Goal: Information Seeking & Learning: Learn about a topic

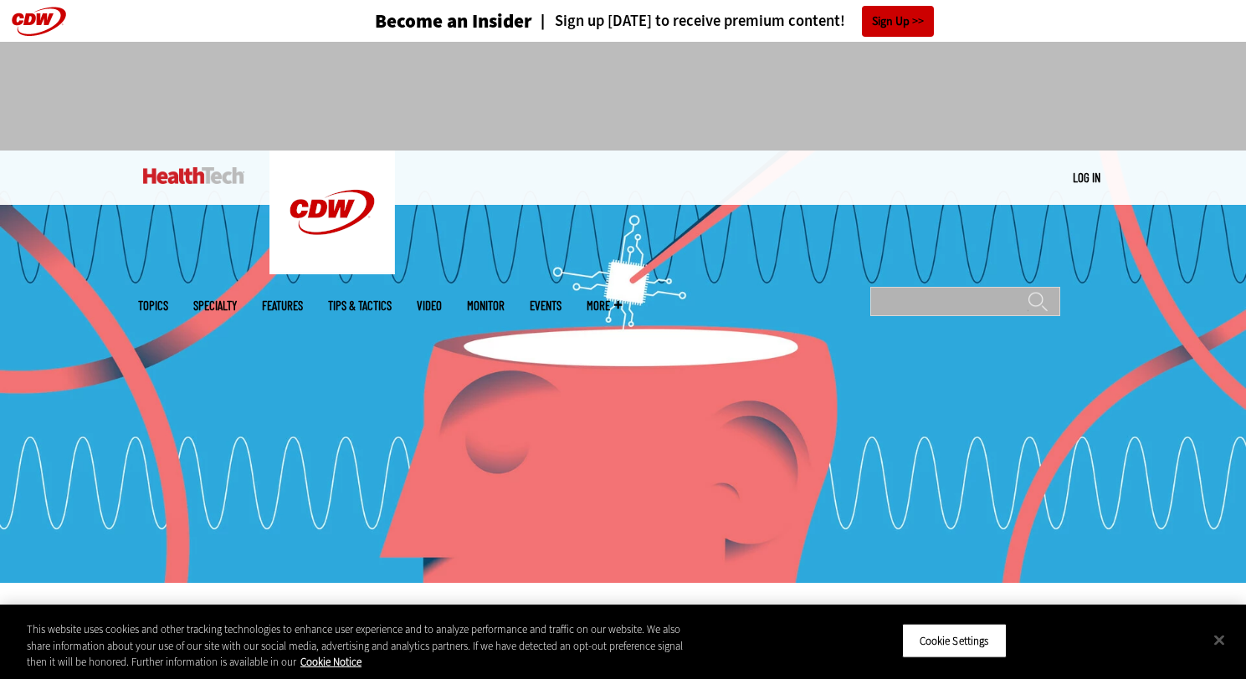
click at [931, 287] on input "Search" at bounding box center [965, 301] width 190 height 29
type input "**********"
click at [1027, 291] on input "******" at bounding box center [1037, 307] width 20 height 33
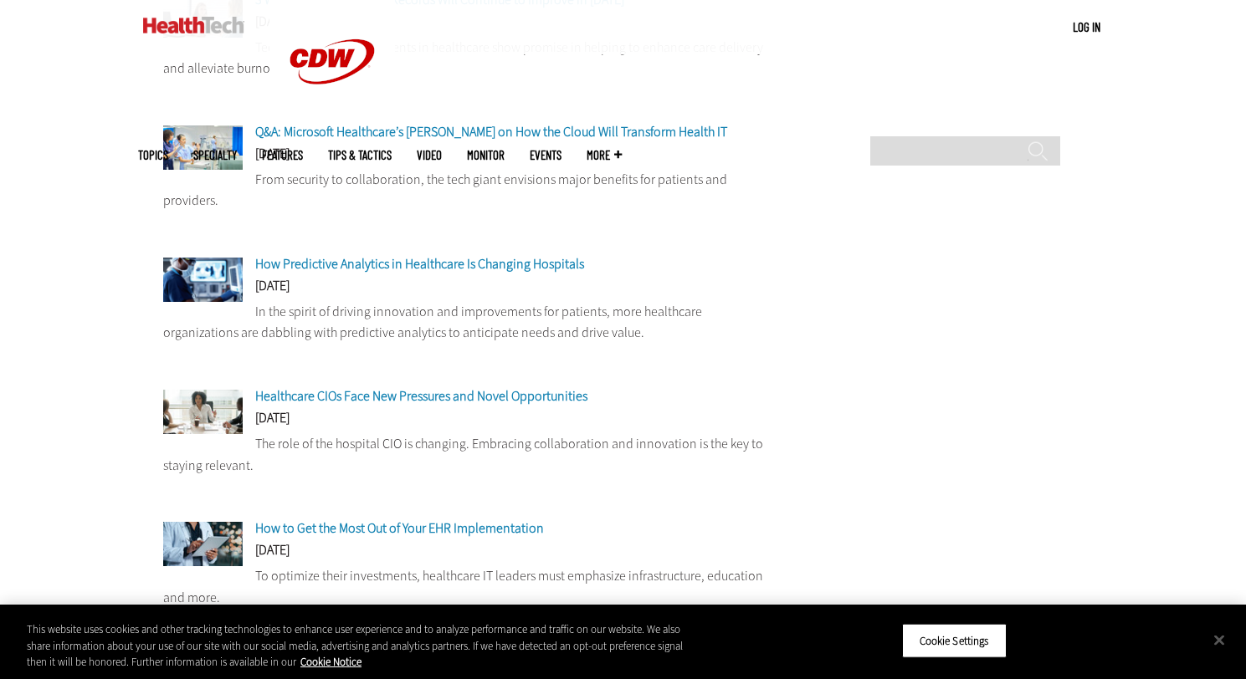
scroll to position [502, 0]
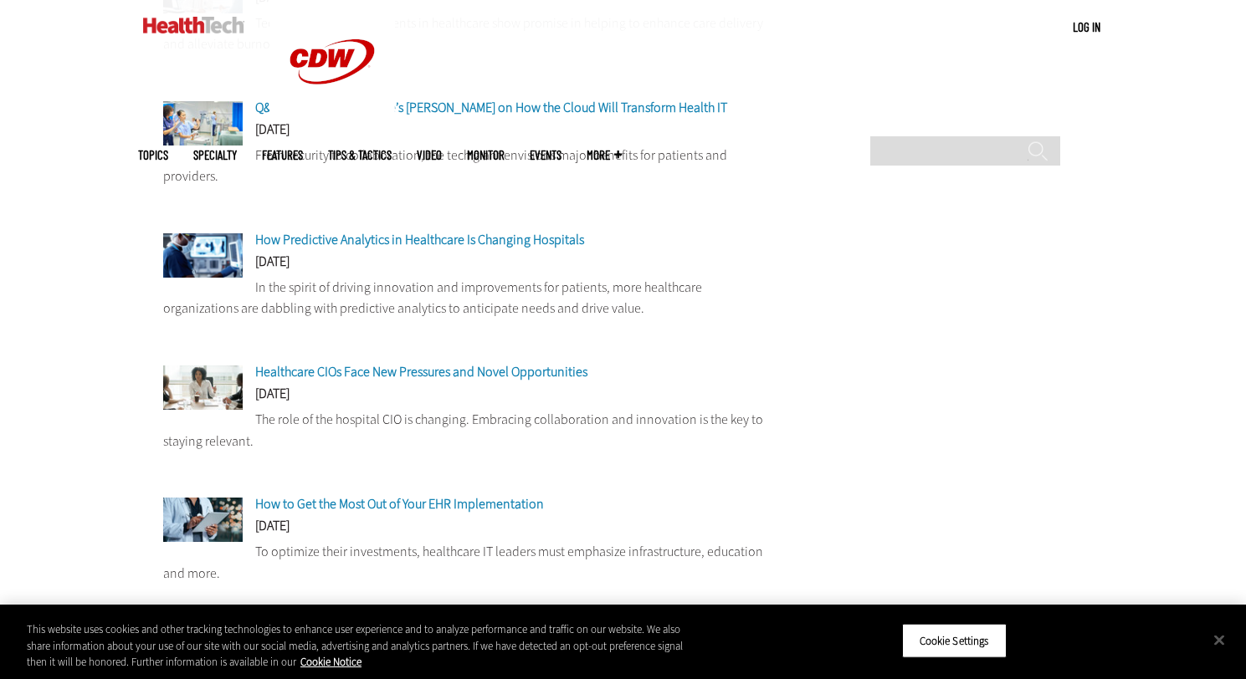
click at [505, 506] on span "How to Get the Most Out of Your EHR Implementation" at bounding box center [399, 504] width 289 height 18
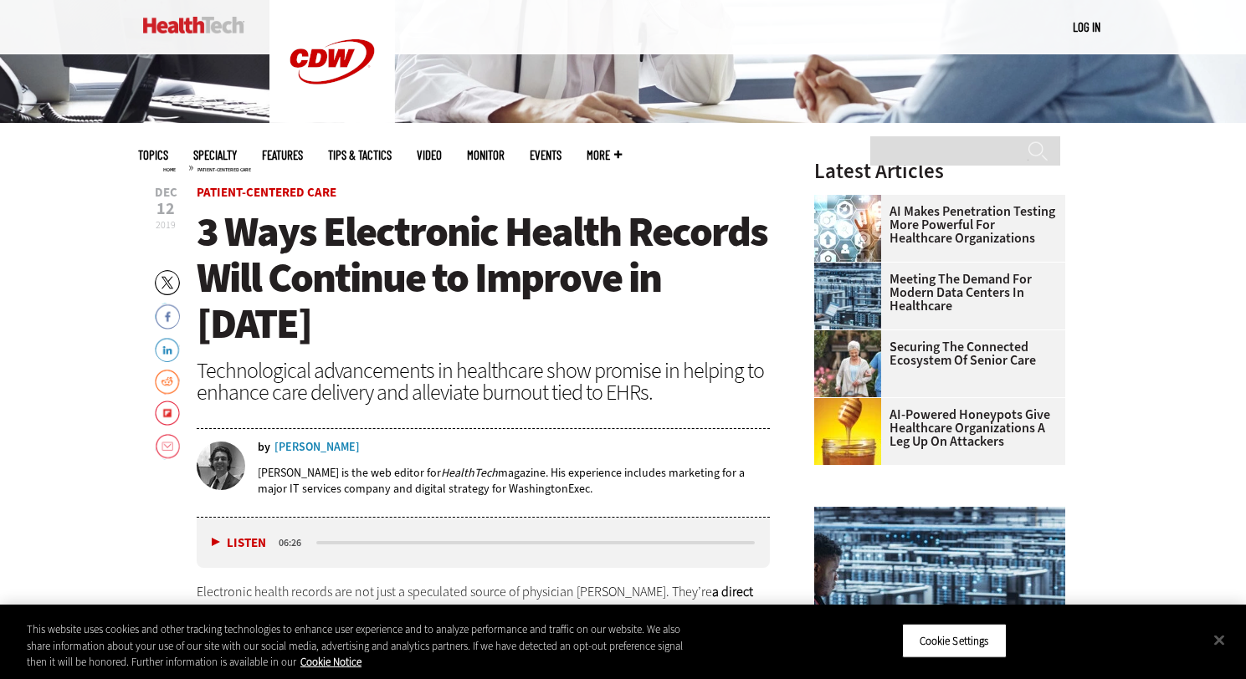
scroll to position [502, 0]
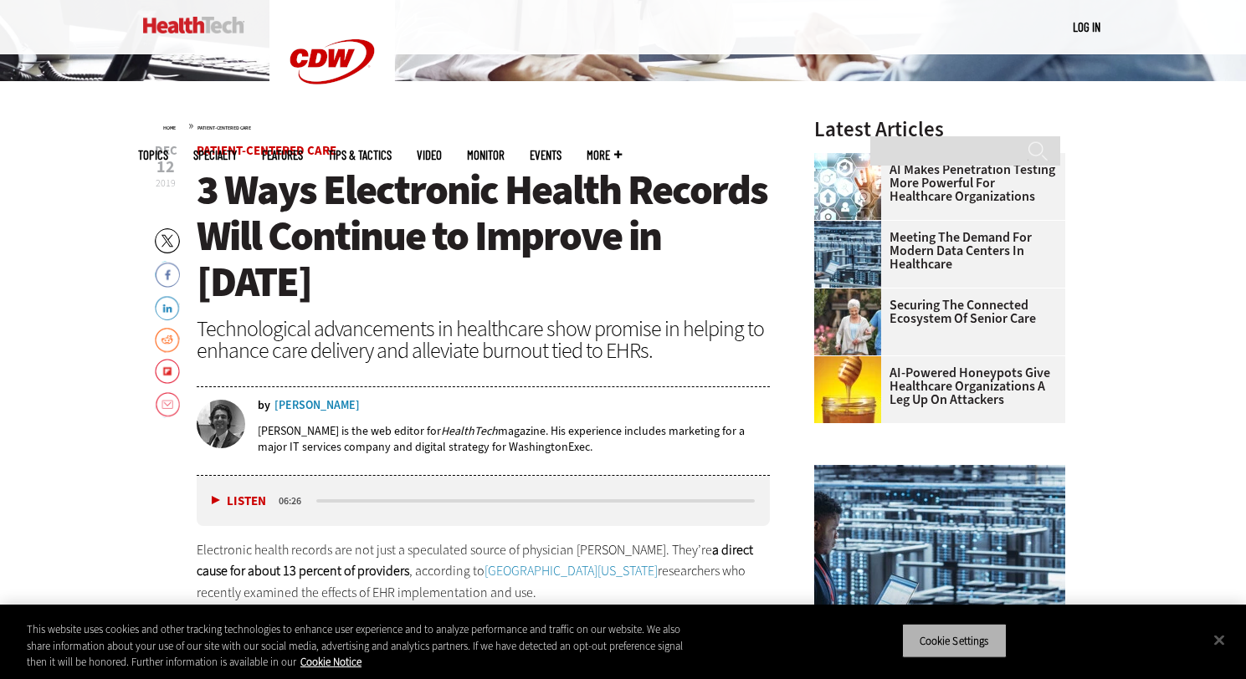
click at [963, 649] on button "Cookie Settings" at bounding box center [954, 640] width 105 height 35
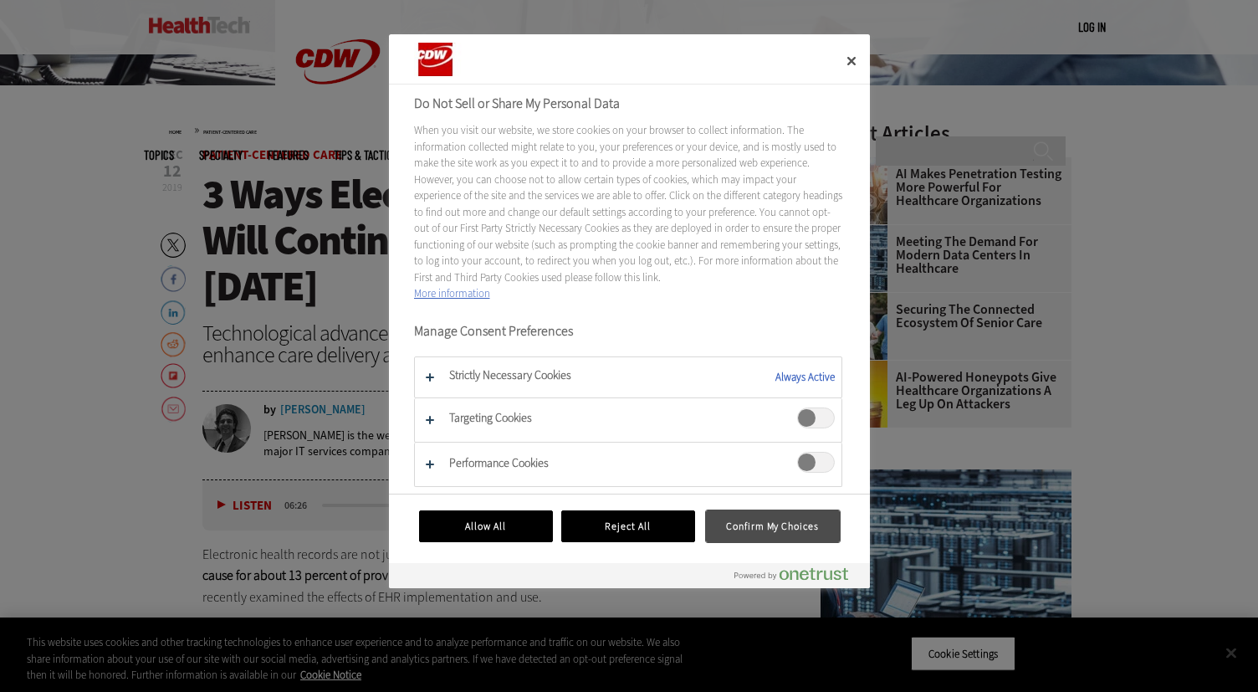
click at [733, 530] on button "Confirm My Choices" at bounding box center [773, 526] width 134 height 32
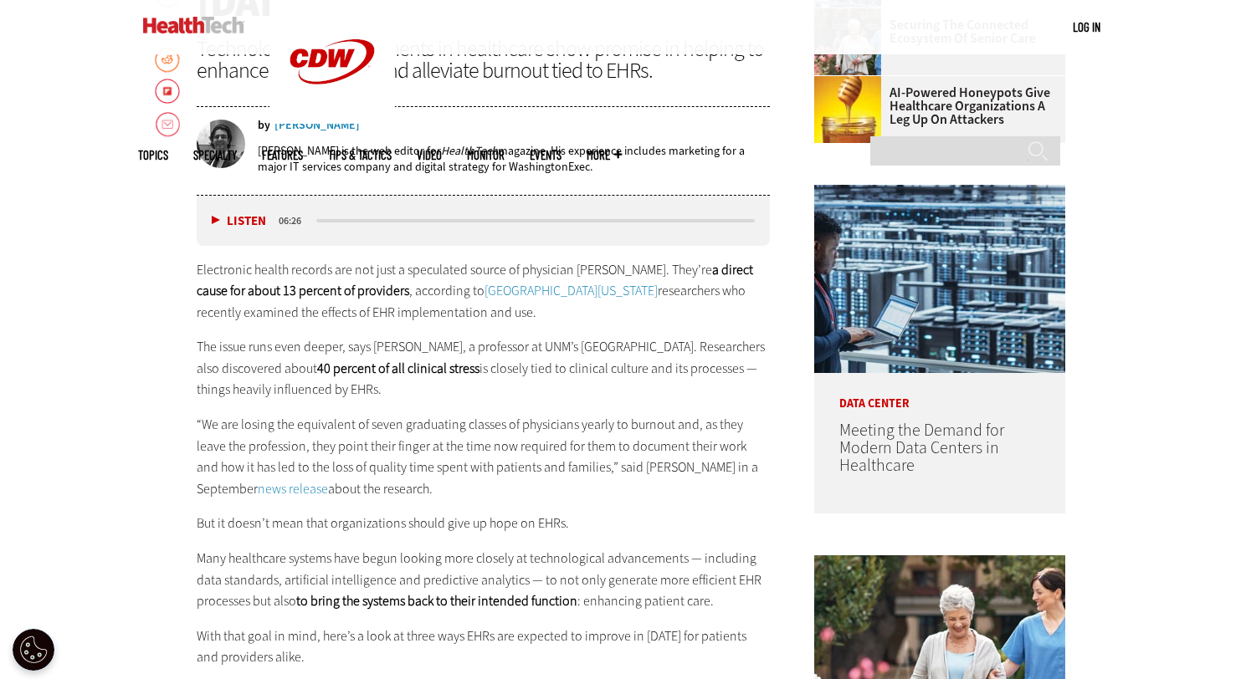
scroll to position [753, 0]
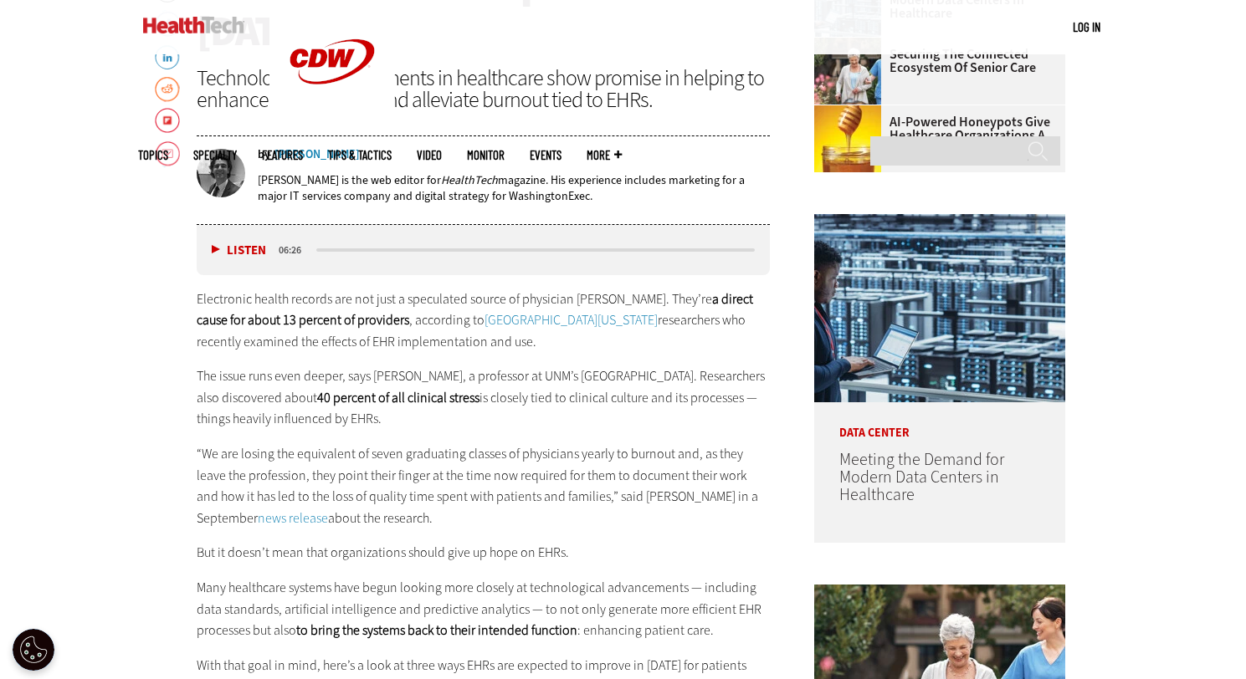
click at [215, 244] on button "Listen" at bounding box center [239, 250] width 54 height 13
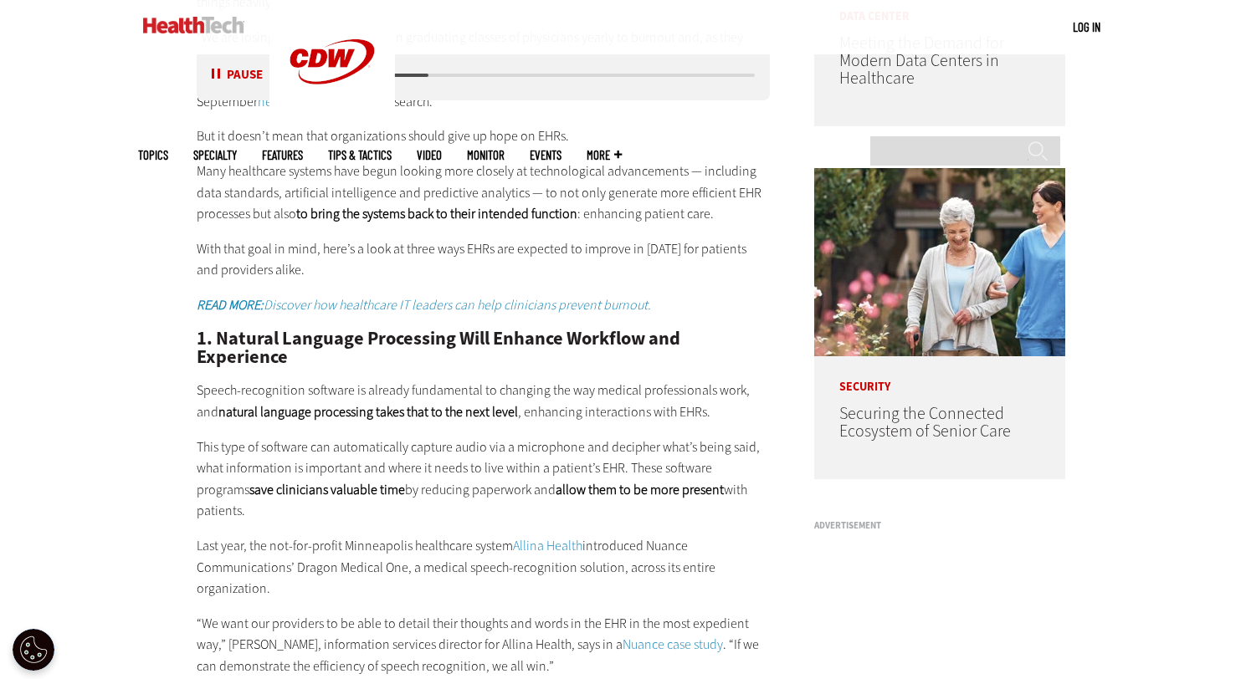
scroll to position [1171, 0]
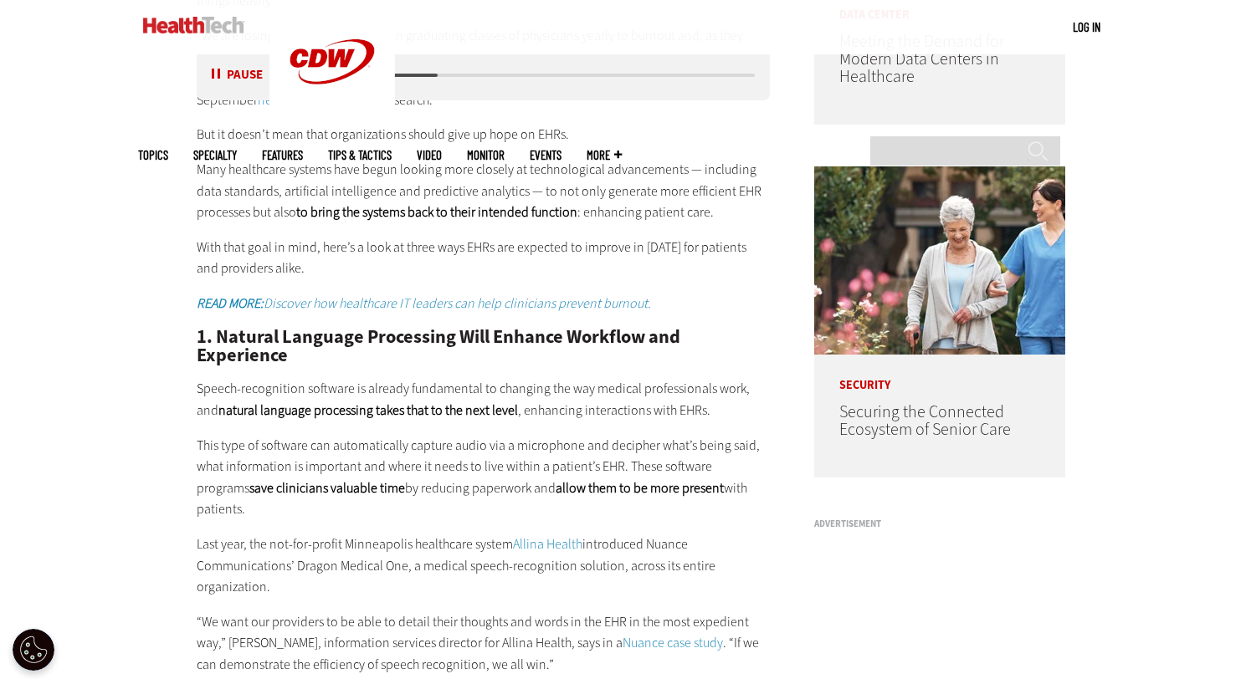
click at [218, 77] on button "Pause" at bounding box center [238, 75] width 52 height 13
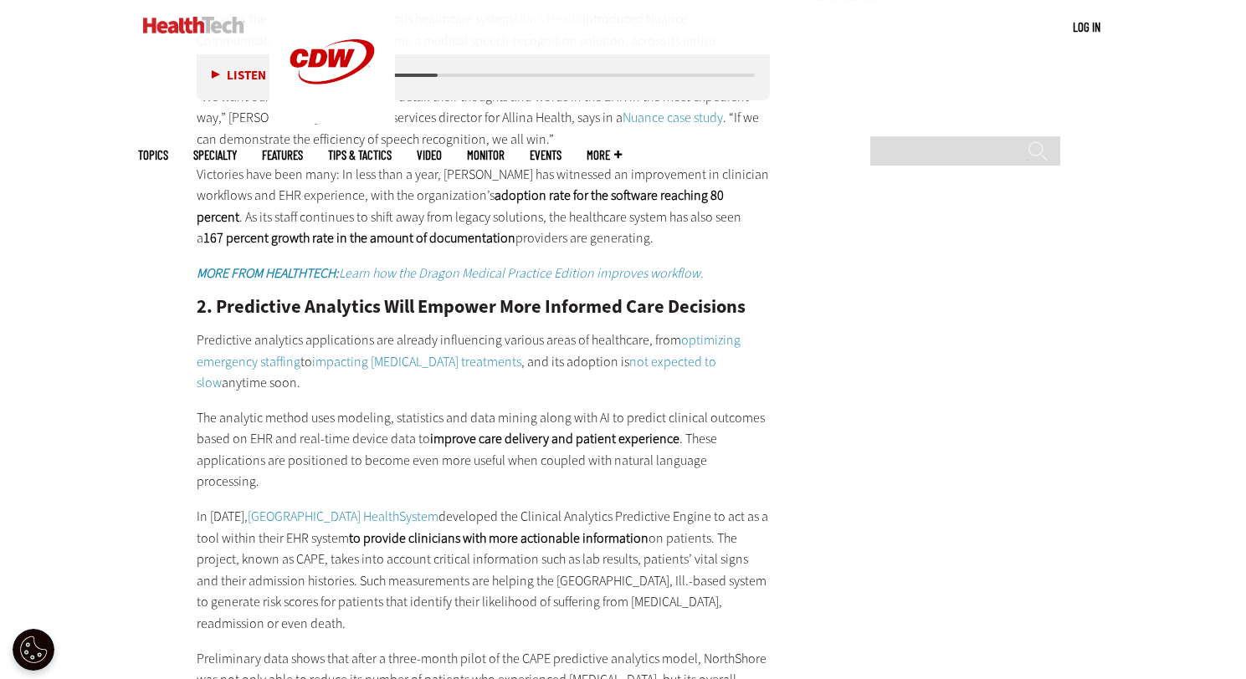
scroll to position [1560, 0]
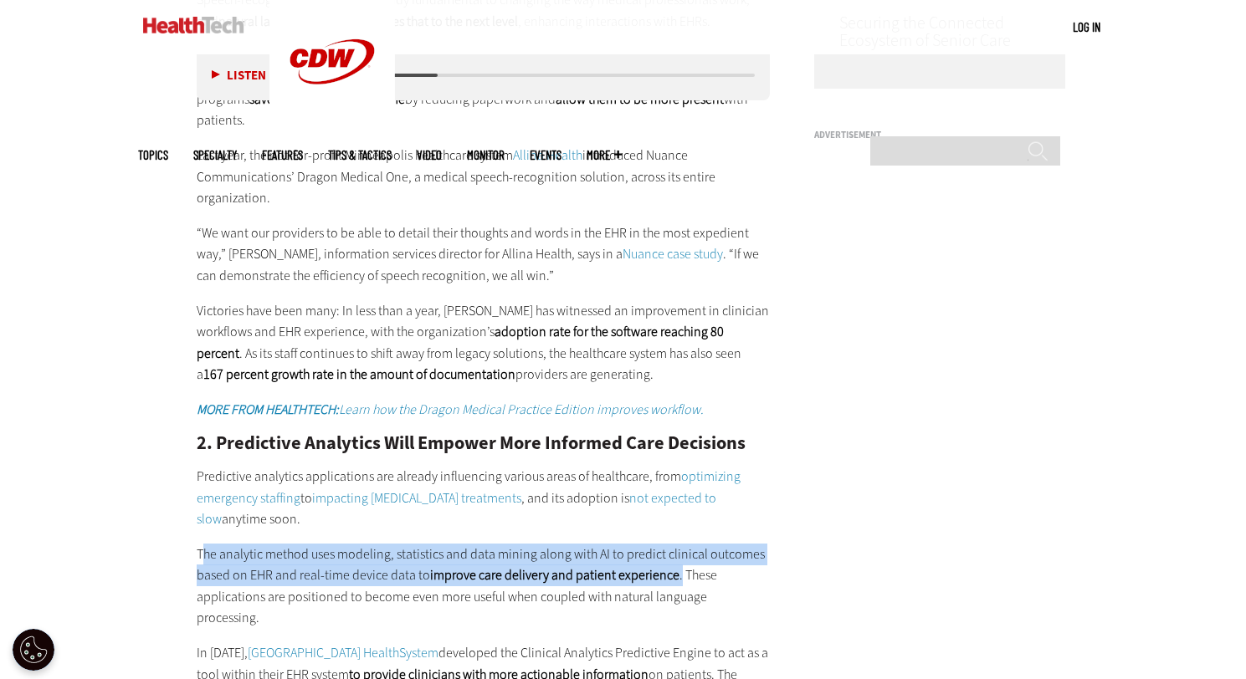
drag, startPoint x: 201, startPoint y: 467, endPoint x: 674, endPoint y: 483, distance: 473.0
click at [674, 544] on p "The analytic method uses modeling, statistics and data mining along with AI to …" at bounding box center [484, 586] width 574 height 85
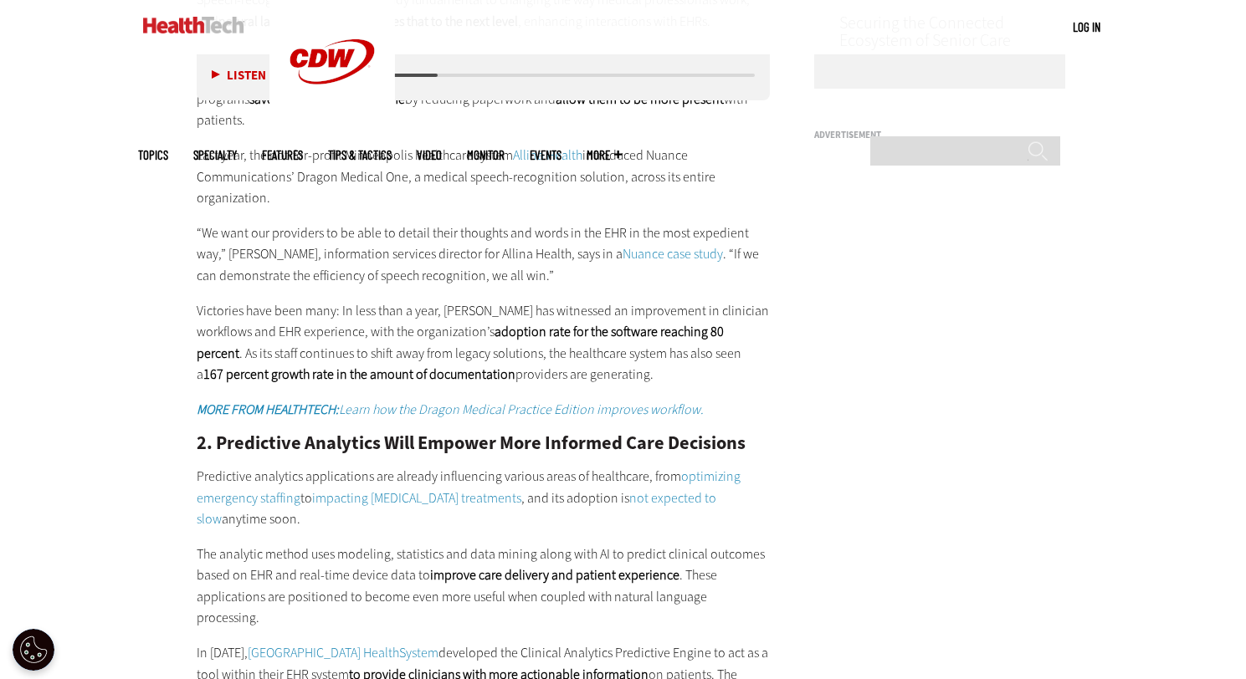
click at [642, 544] on p "The analytic method uses modeling, statistics and data mining along with AI to …" at bounding box center [484, 586] width 574 height 85
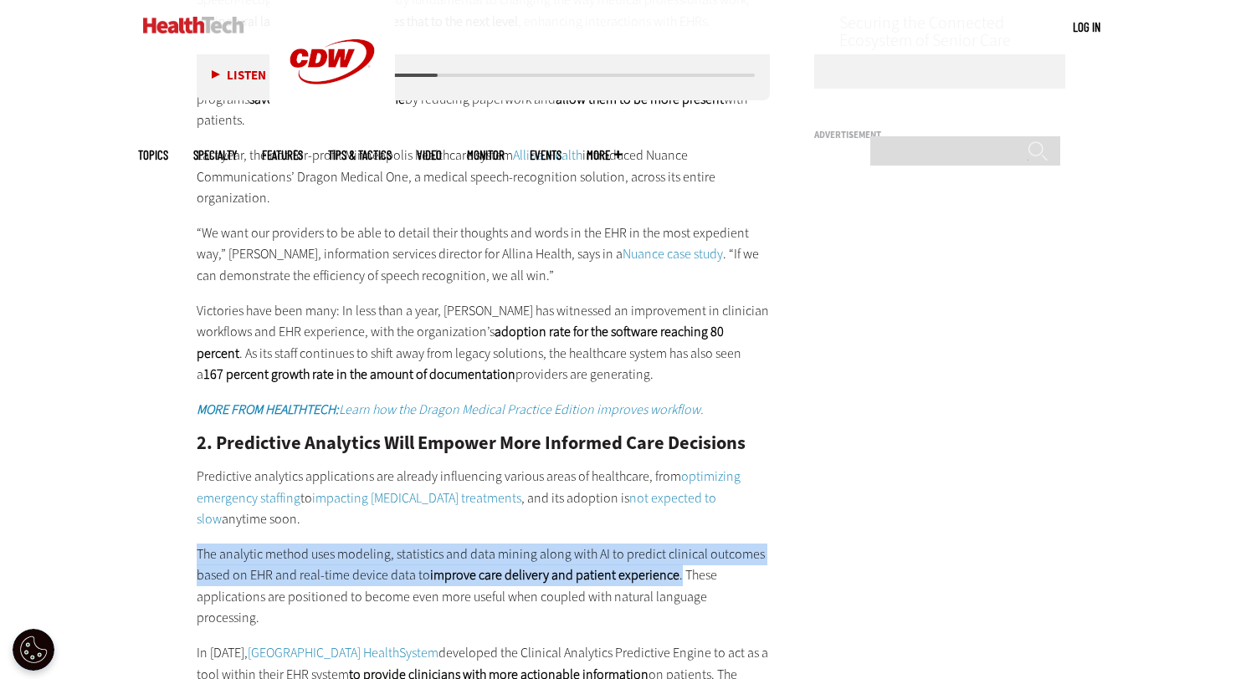
drag, startPoint x: 672, startPoint y: 484, endPoint x: 193, endPoint y: 467, distance: 478.9
click at [193, 467] on article "Dec 12 2019 Twitter Facebook LinkedIn Reddit Flipboard Email Patient-Centered C…" at bounding box center [466, 599] width 607 height 3026
copy p "The analytic method uses modeling, statistics and data mining along with AI to …"
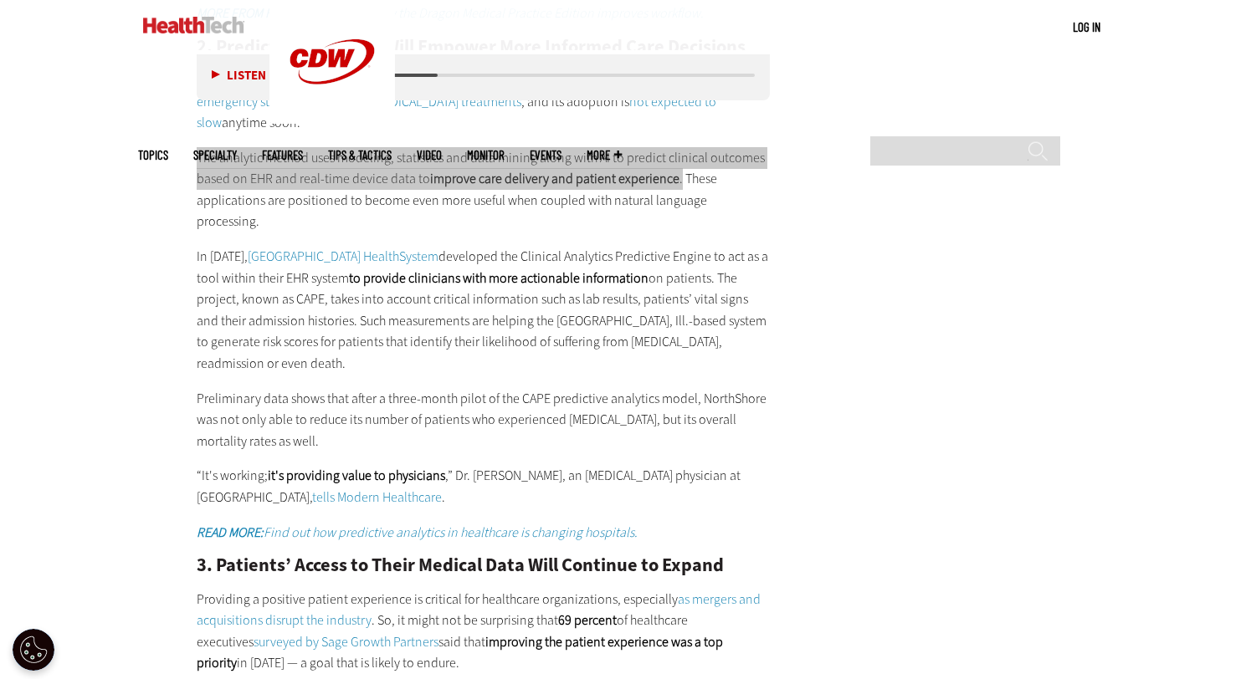
scroll to position [1979, 0]
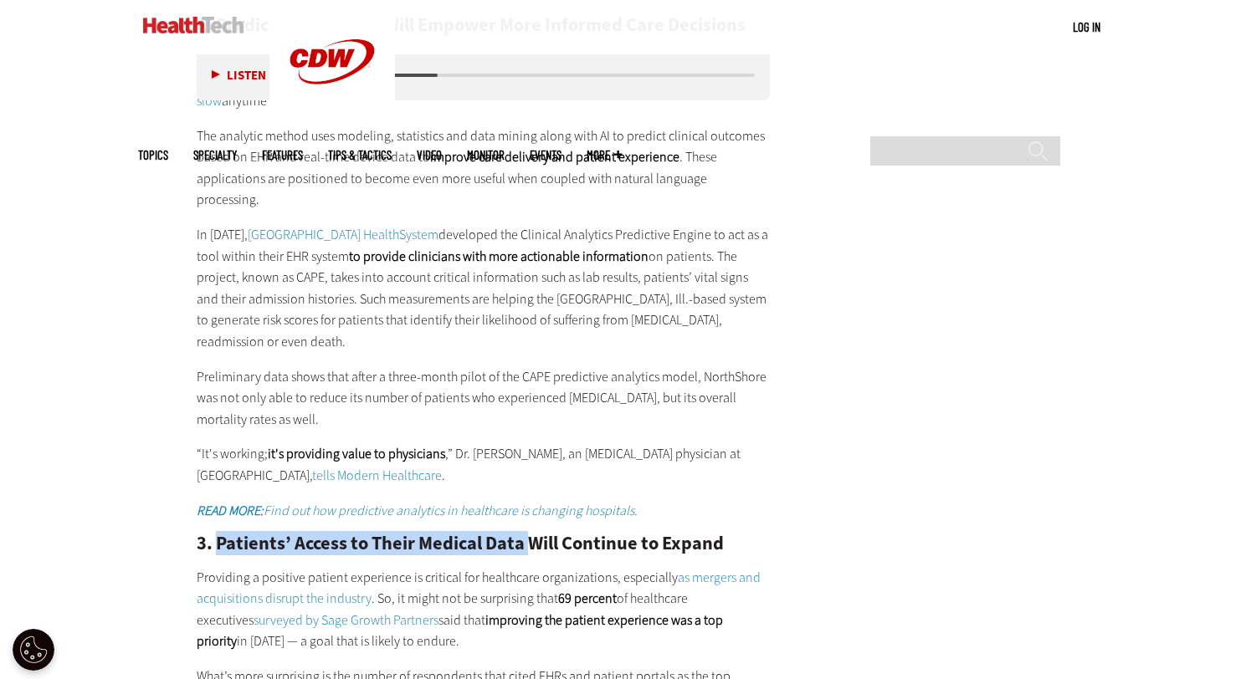
drag, startPoint x: 217, startPoint y: 412, endPoint x: 534, endPoint y: 414, distance: 317.1
click at [534, 535] on h2 "3. Patients’ Access to Their Medical Data Will Continue to Expand" at bounding box center [484, 544] width 574 height 18
copy h2 "Patients’ Access to Their Medical Data"
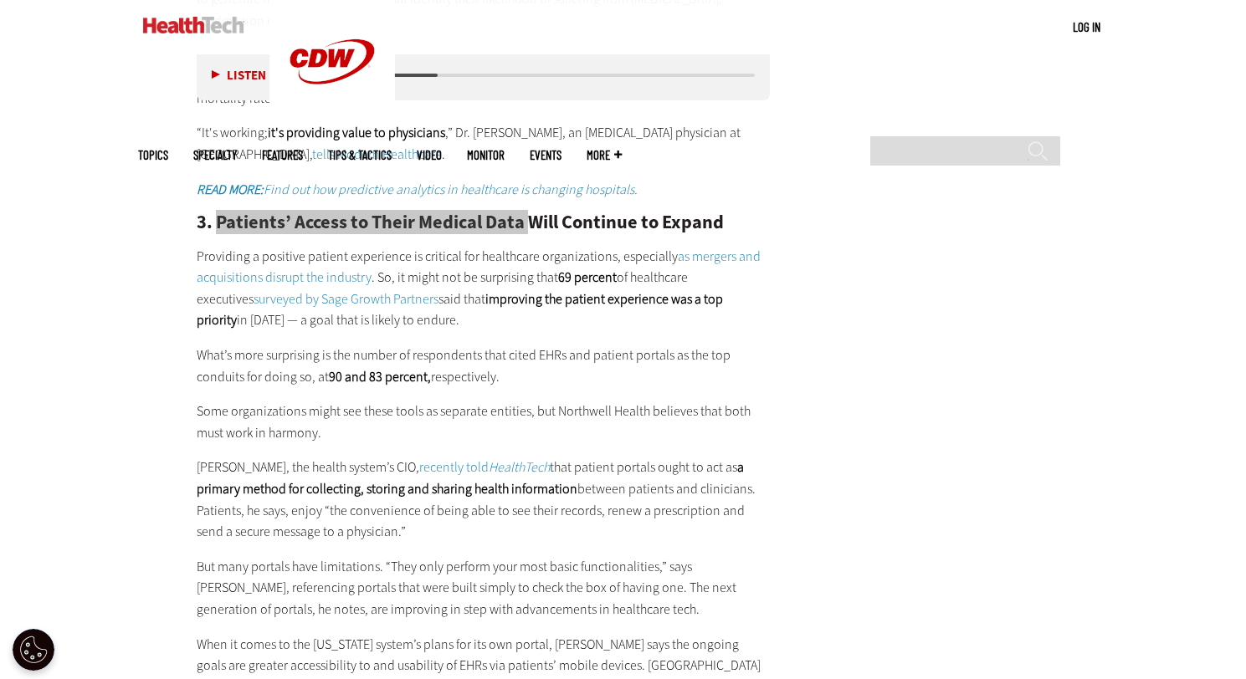
scroll to position [2314, 0]
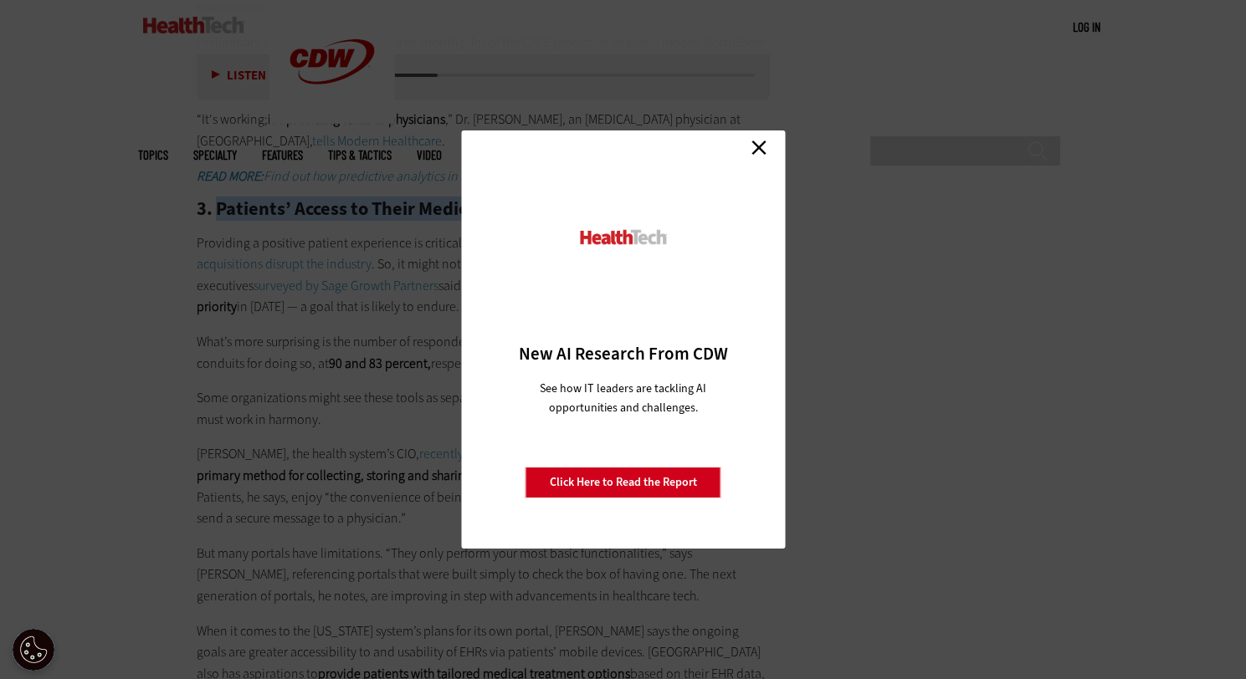
click at [763, 147] on link "Close" at bounding box center [758, 147] width 25 height 25
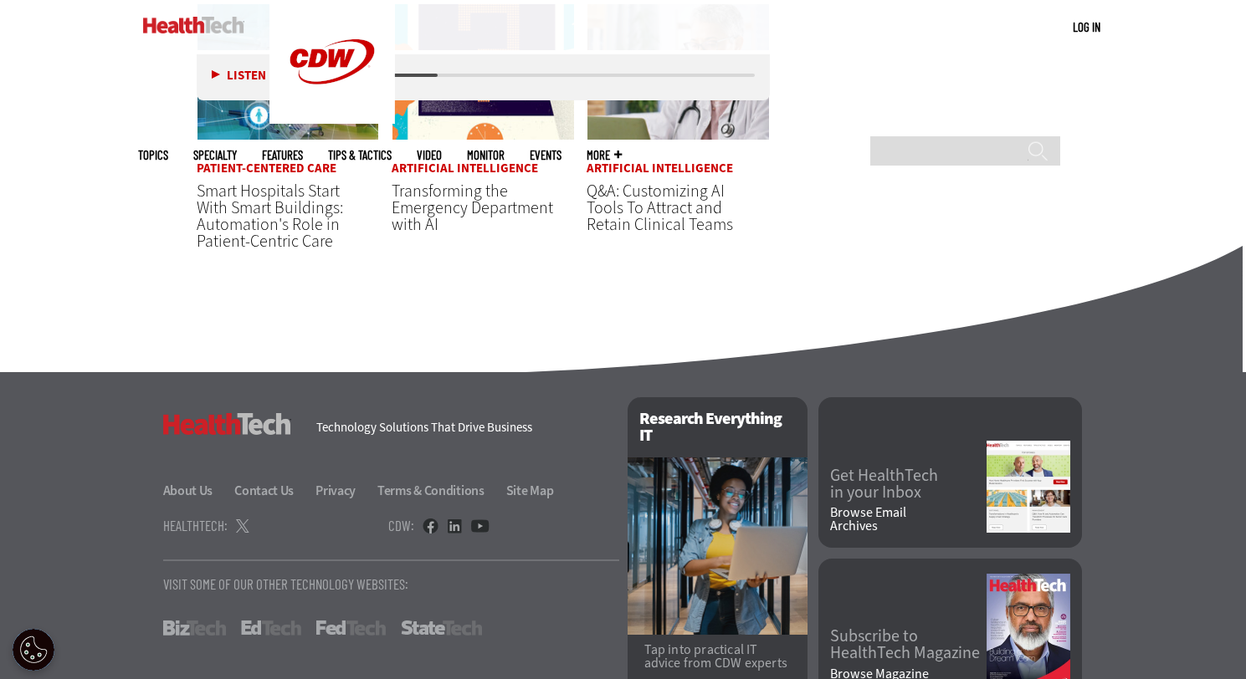
scroll to position [3415, 0]
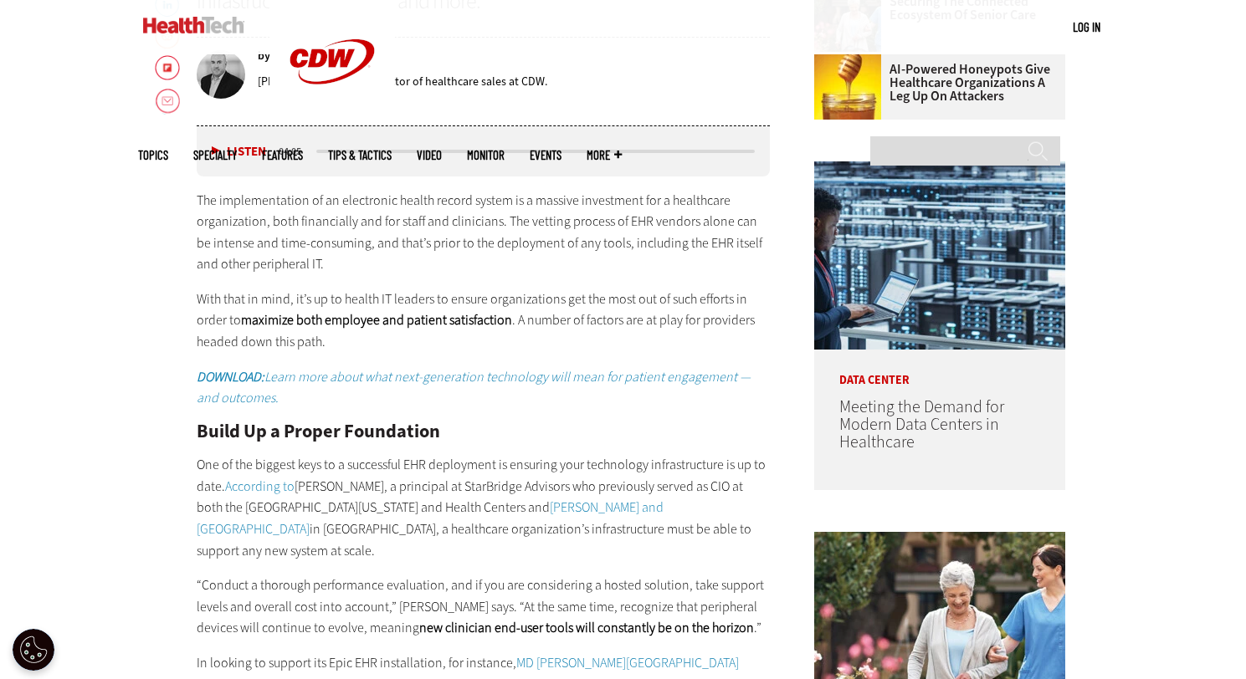
scroll to position [1004, 0]
